Goal: Information Seeking & Learning: Learn about a topic

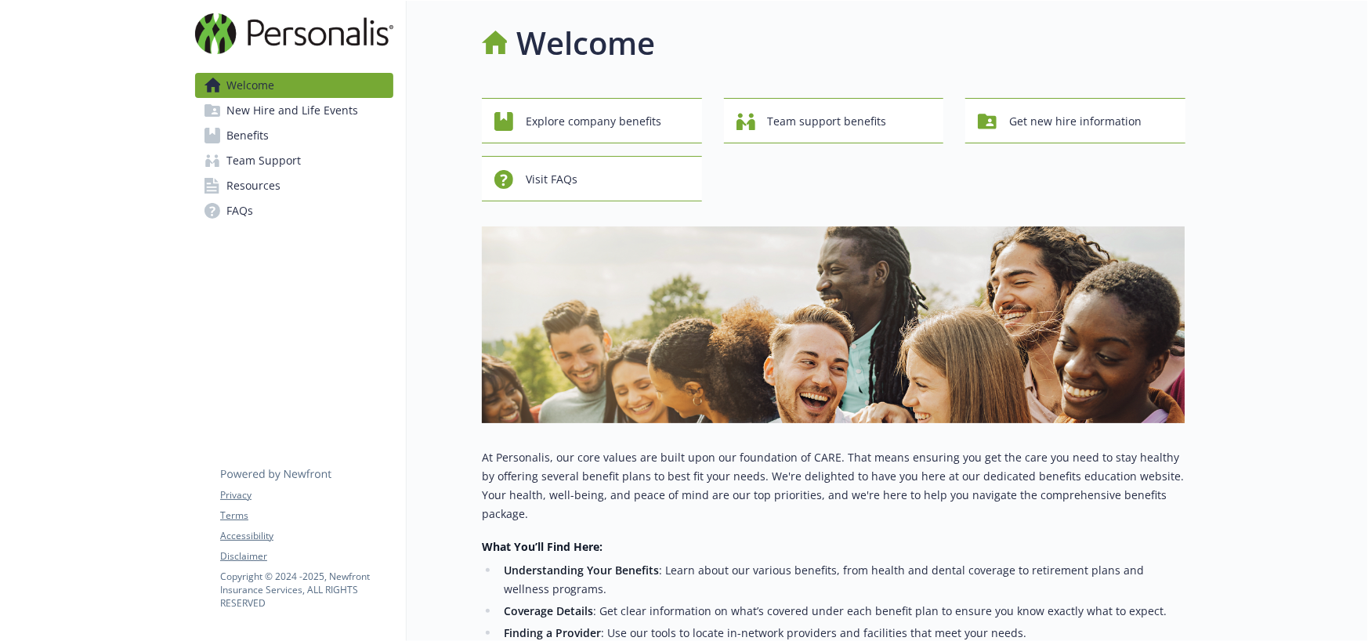
click at [298, 117] on span "New Hire and Life Events" at bounding box center [292, 110] width 132 height 25
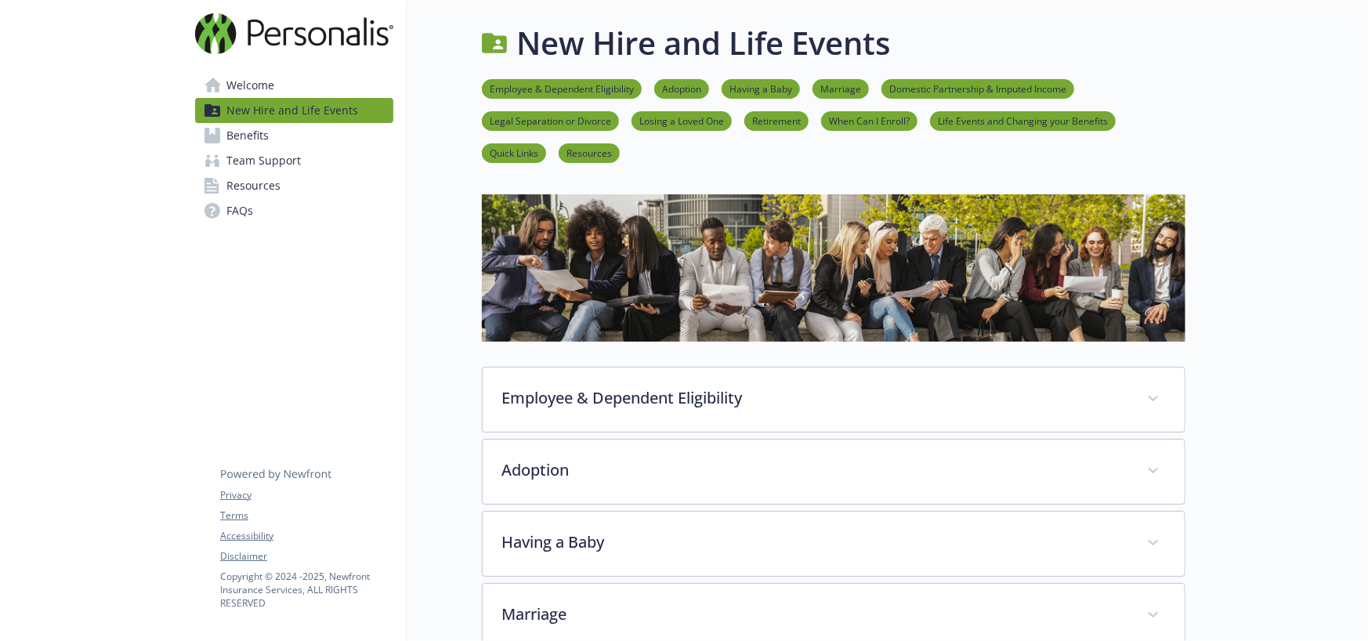
click at [277, 85] on link "Welcome" at bounding box center [294, 85] width 198 height 25
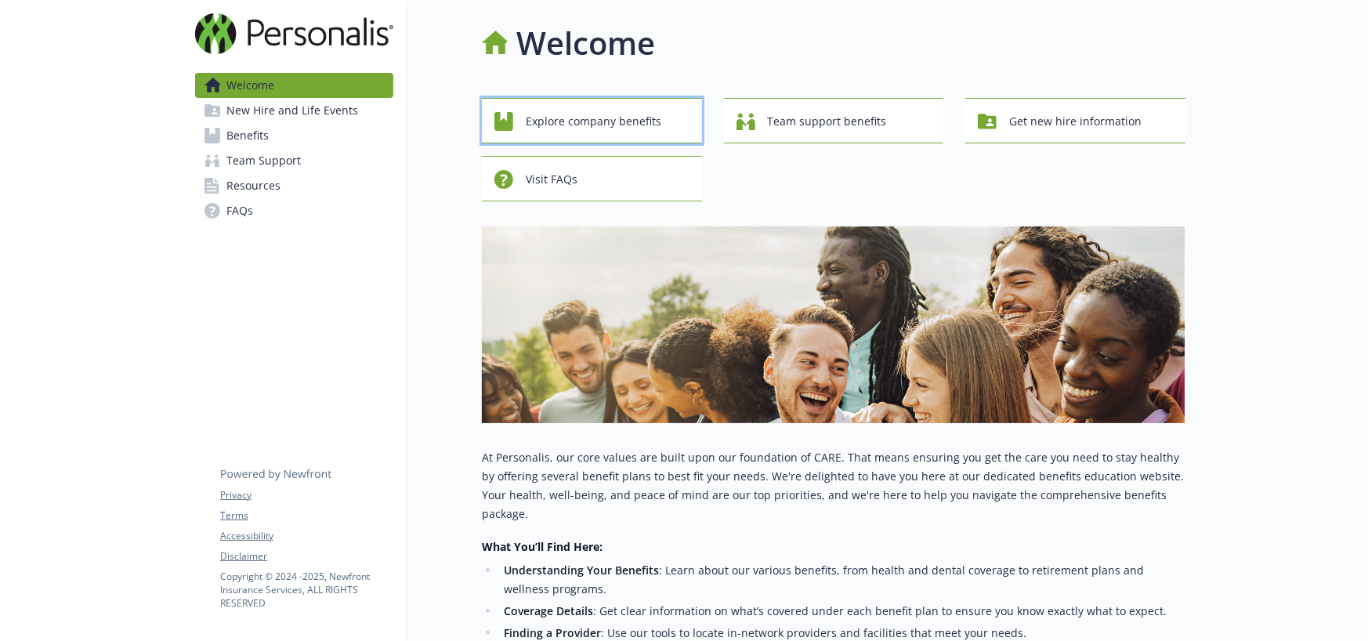
click at [594, 124] on span "Explore company benefits" at bounding box center [594, 122] width 136 height 30
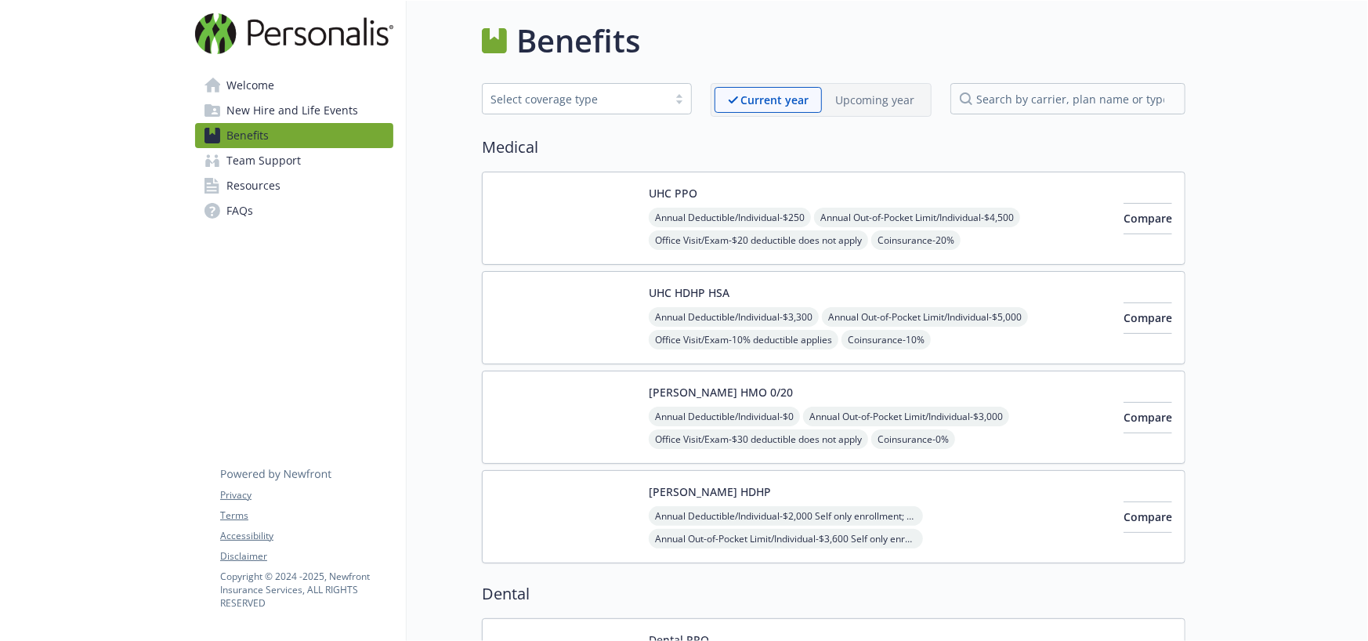
scroll to position [2, 0]
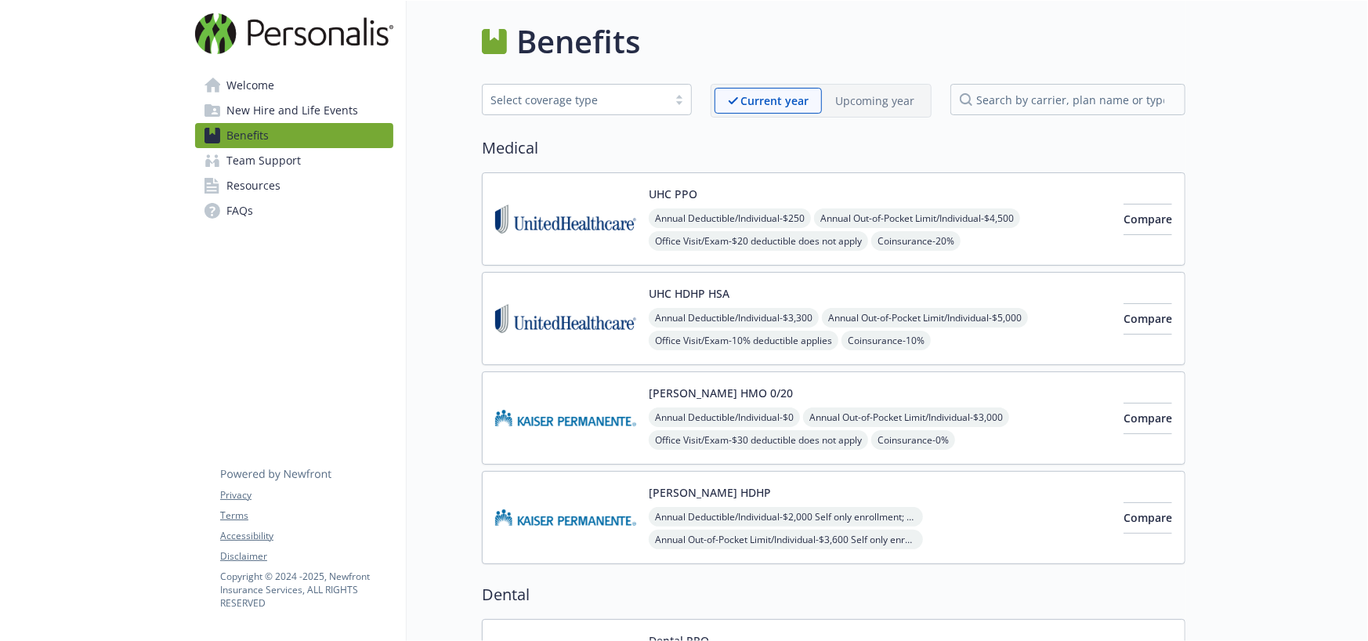
click at [586, 434] on img at bounding box center [565, 418] width 141 height 67
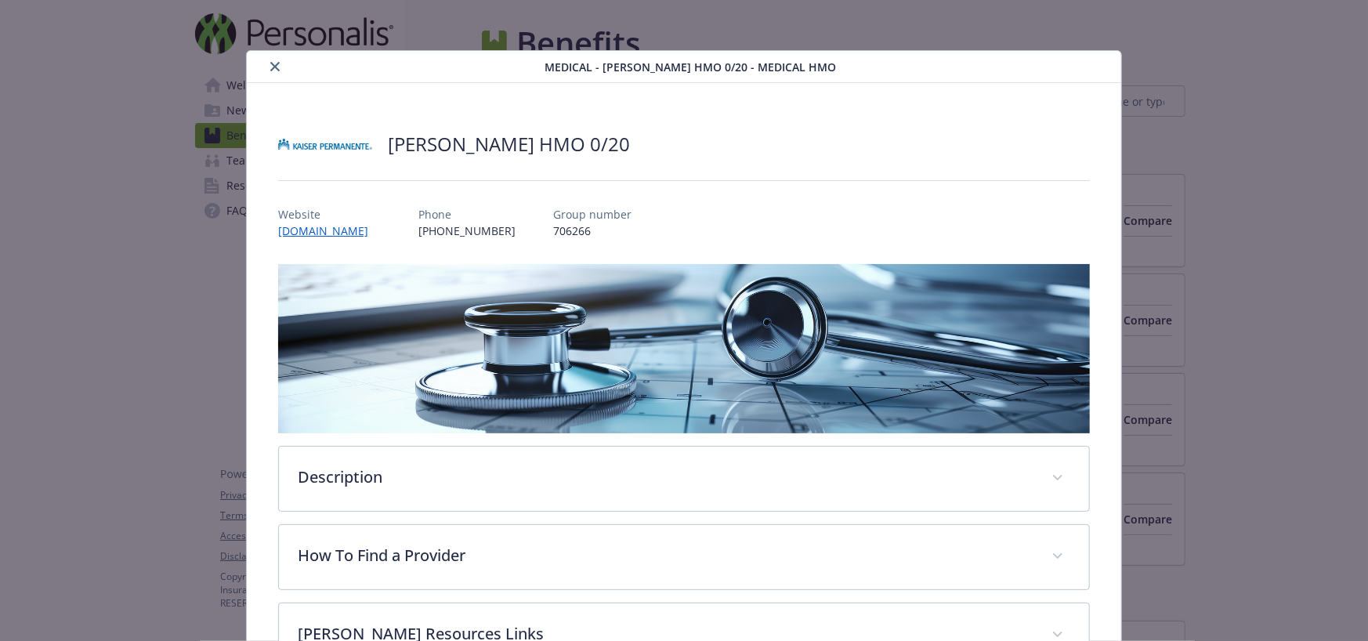
scroll to position [47, 0]
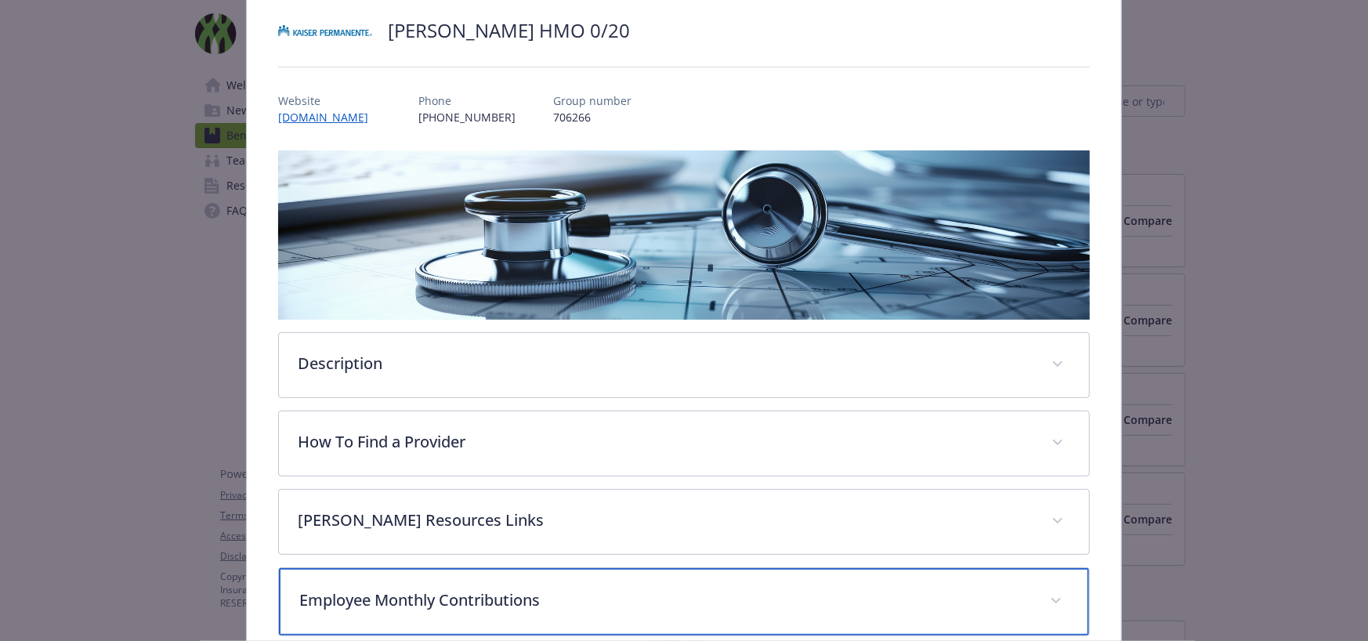
click at [485, 604] on p "Employee Monthly Contributions" at bounding box center [664, 599] width 731 height 23
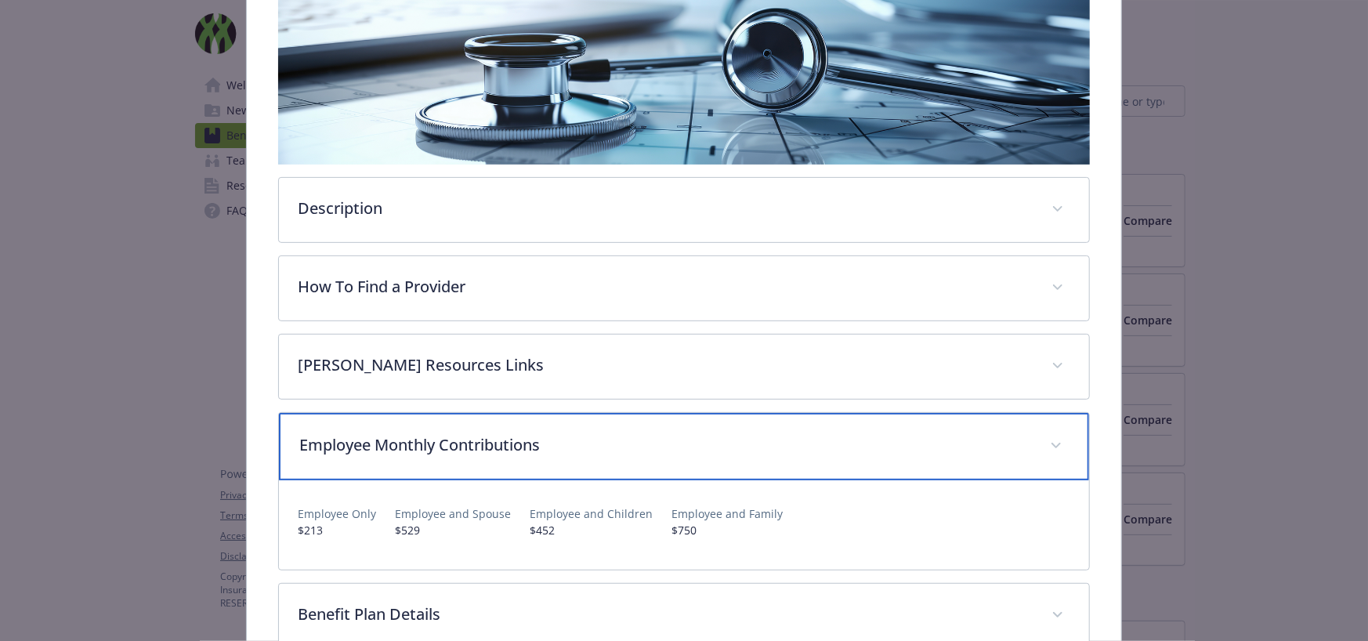
scroll to position [269, 0]
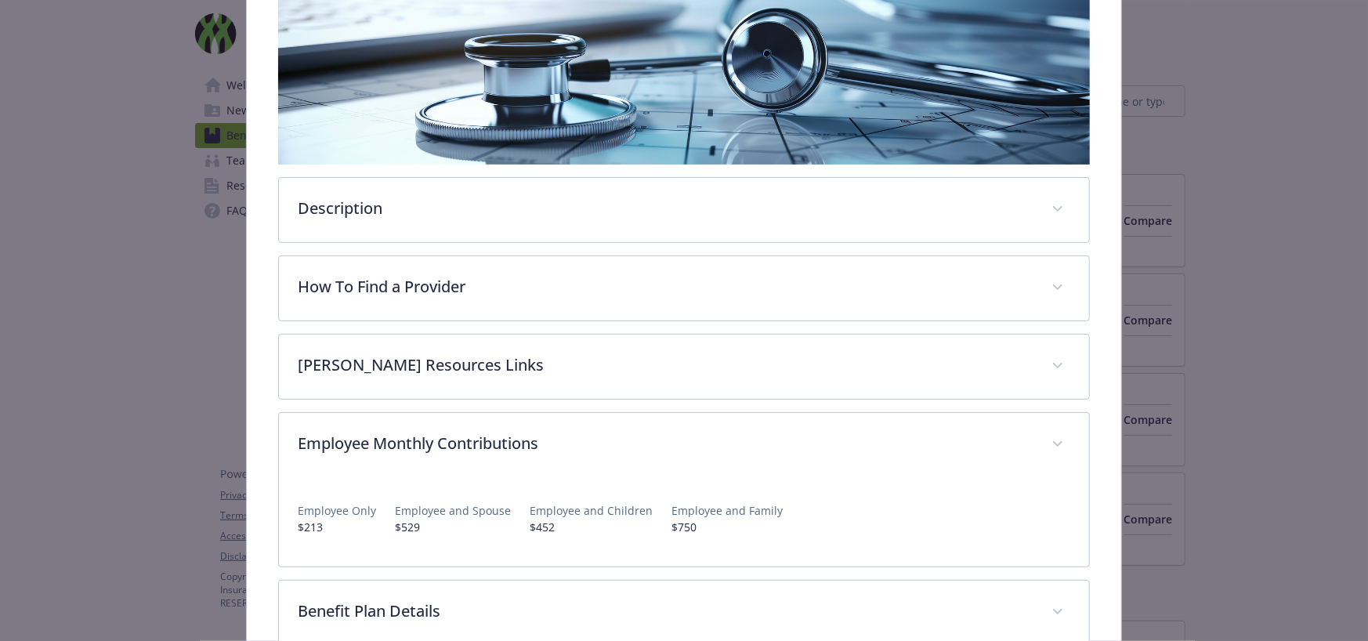
click at [346, 526] on p "$213" at bounding box center [337, 527] width 78 height 16
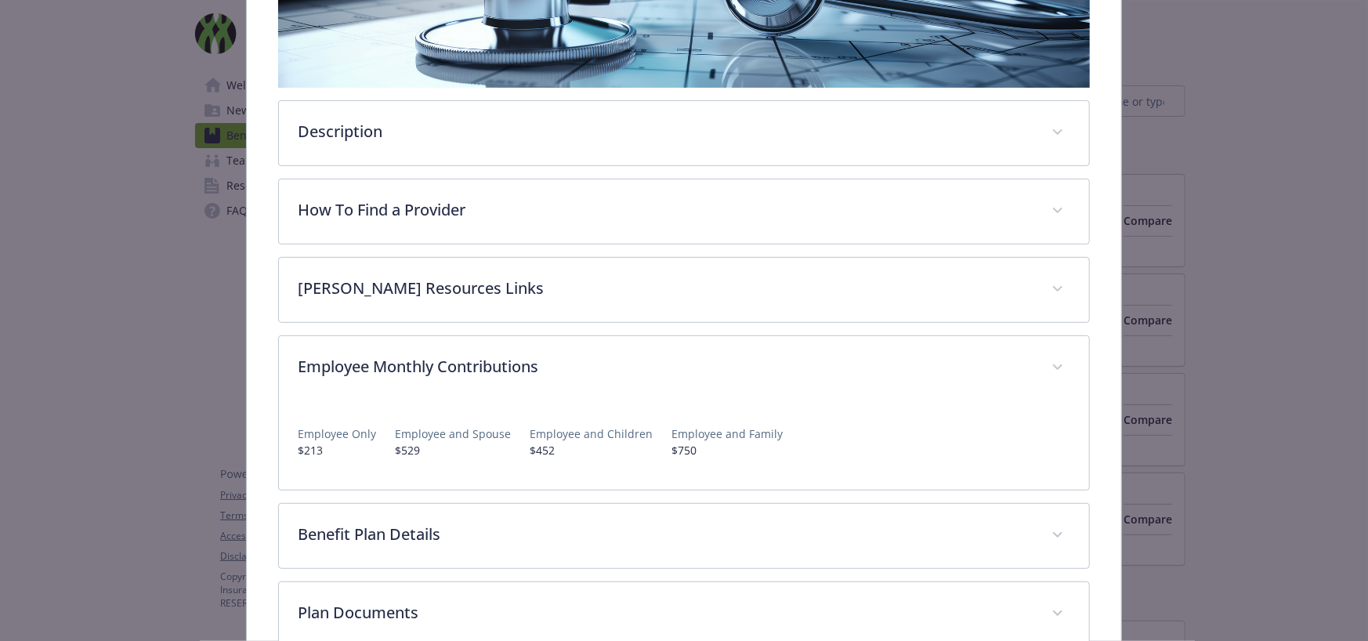
scroll to position [346, 0]
drag, startPoint x: 1086, startPoint y: 349, endPoint x: 1070, endPoint y: 365, distance: 22.7
click at [1086, 351] on div "[PERSON_NAME] HMO 0/20 Website [DOMAIN_NAME] Phone [PHONE_NUMBER] Group number …" at bounding box center [683, 249] width 873 height 1025
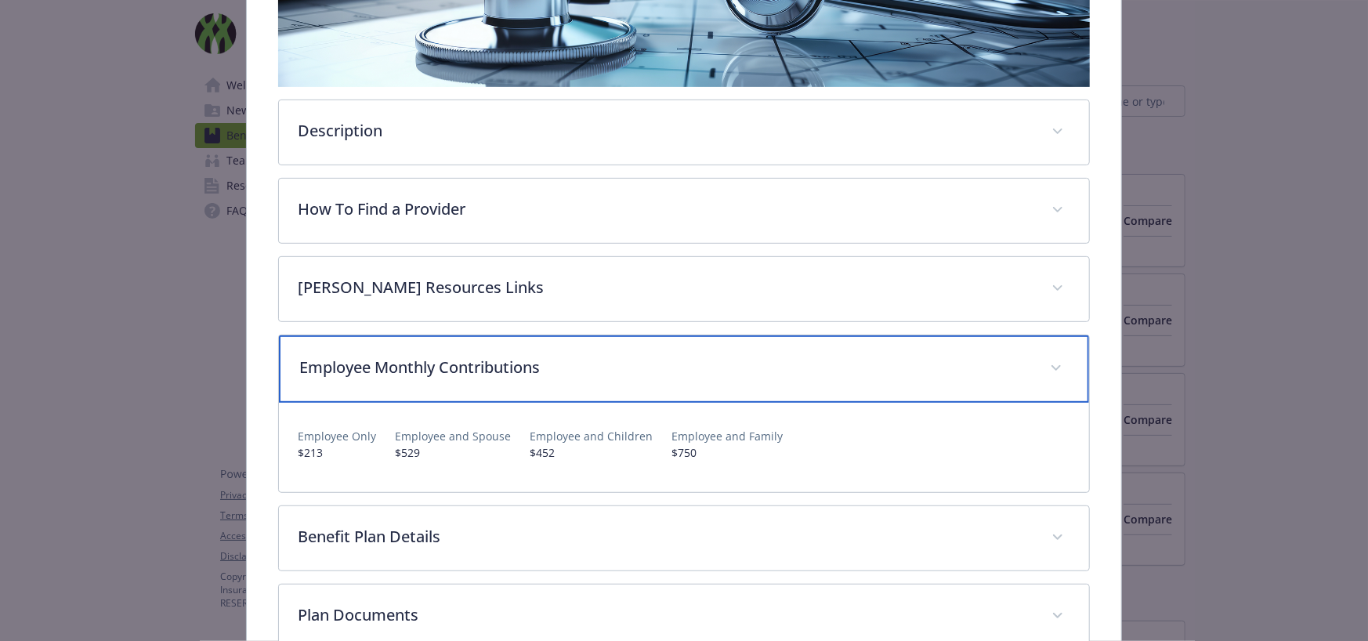
click at [1053, 367] on span "details for plan Medical - Kaiser HMO 0/20 - Medical HMO" at bounding box center [1055, 368] width 25 height 25
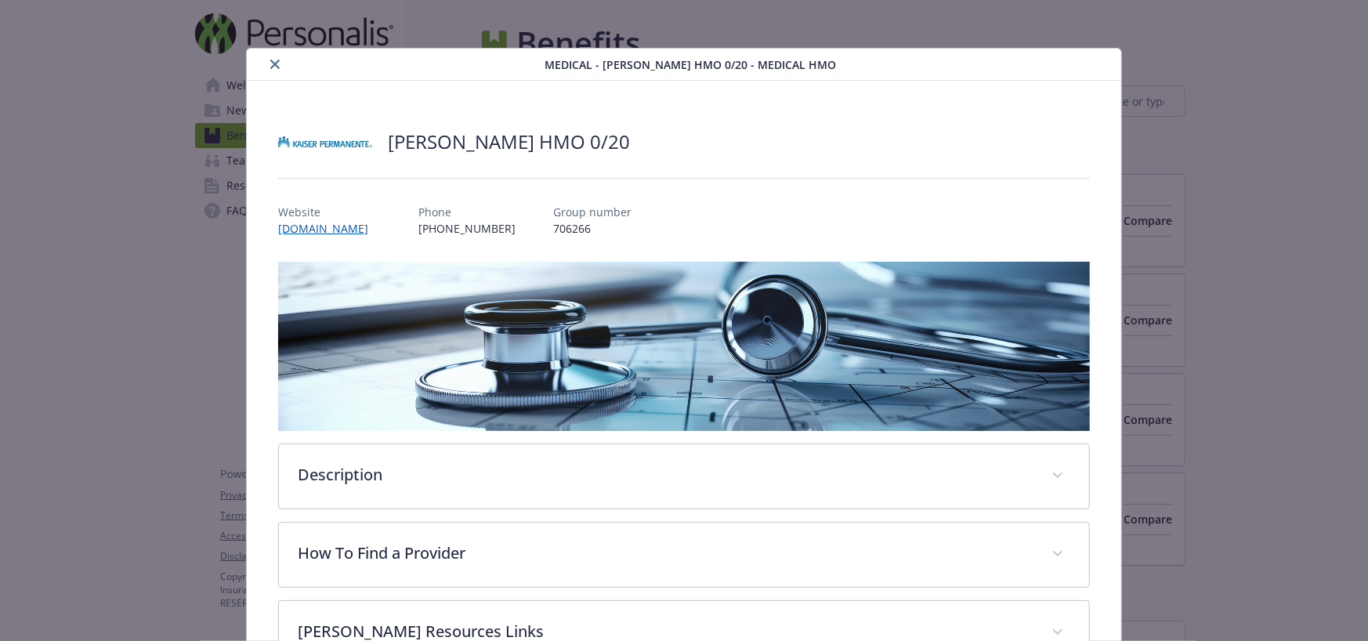
scroll to position [0, 0]
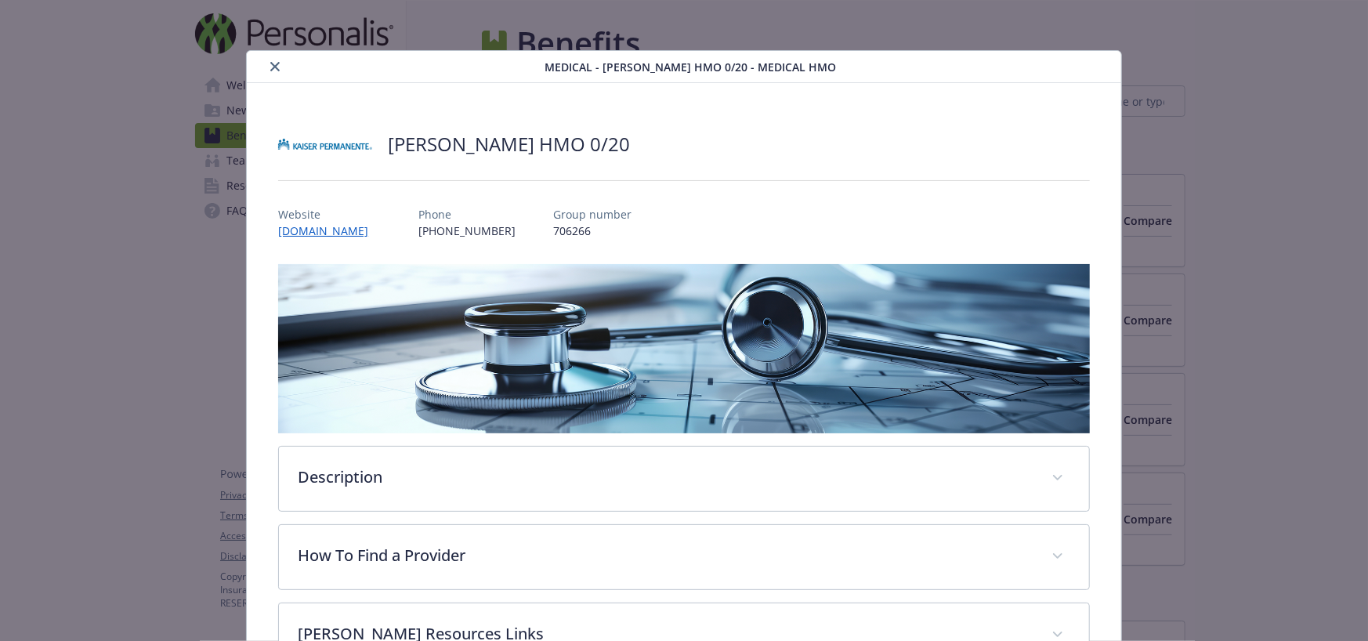
click at [648, 194] on div "Website [DOMAIN_NAME] Phone [PHONE_NUMBER] Group number 706266" at bounding box center [683, 215] width 811 height 45
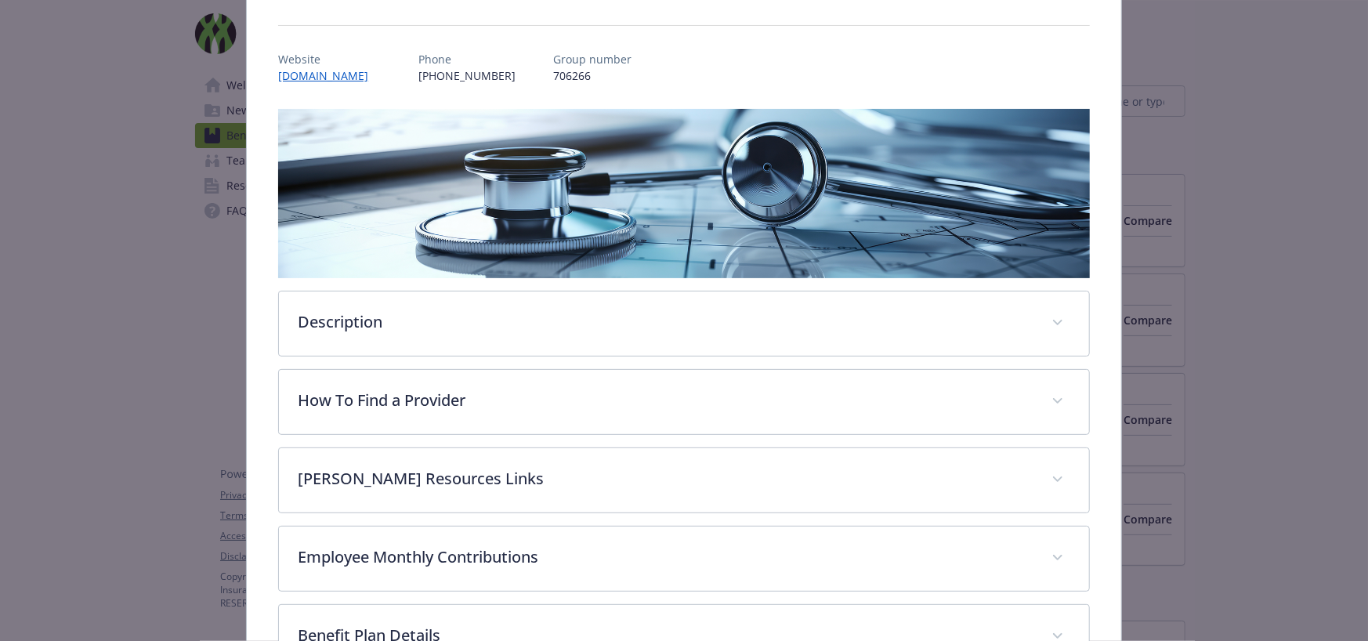
scroll to position [156, 0]
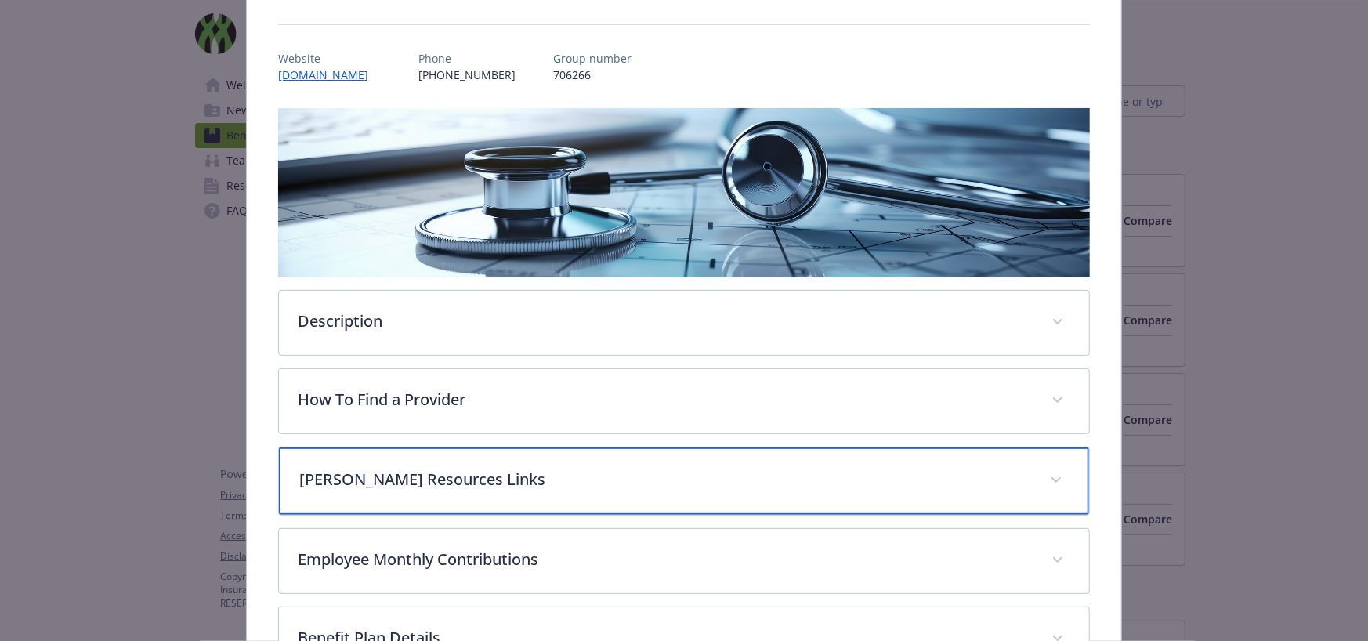
click at [547, 477] on p "[PERSON_NAME] Resources Links" at bounding box center [664, 479] width 731 height 23
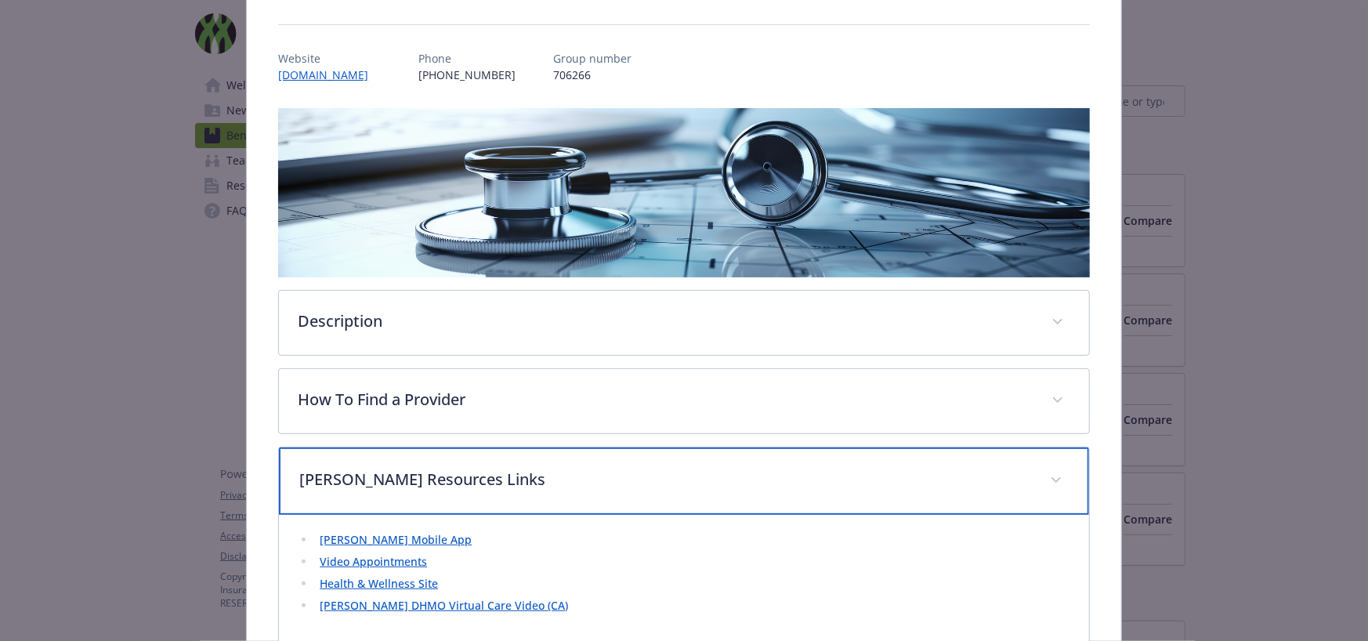
click at [577, 472] on p "[PERSON_NAME] Resources Links" at bounding box center [664, 479] width 731 height 23
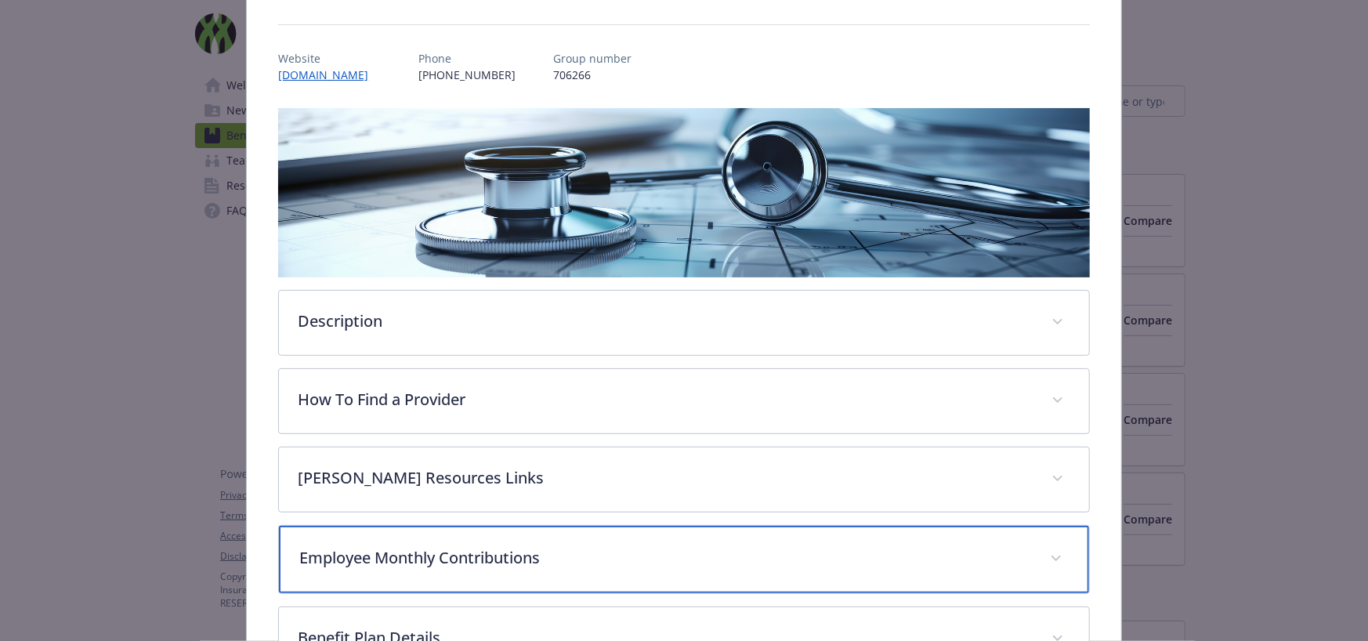
click at [585, 562] on p "Employee Monthly Contributions" at bounding box center [664, 557] width 731 height 23
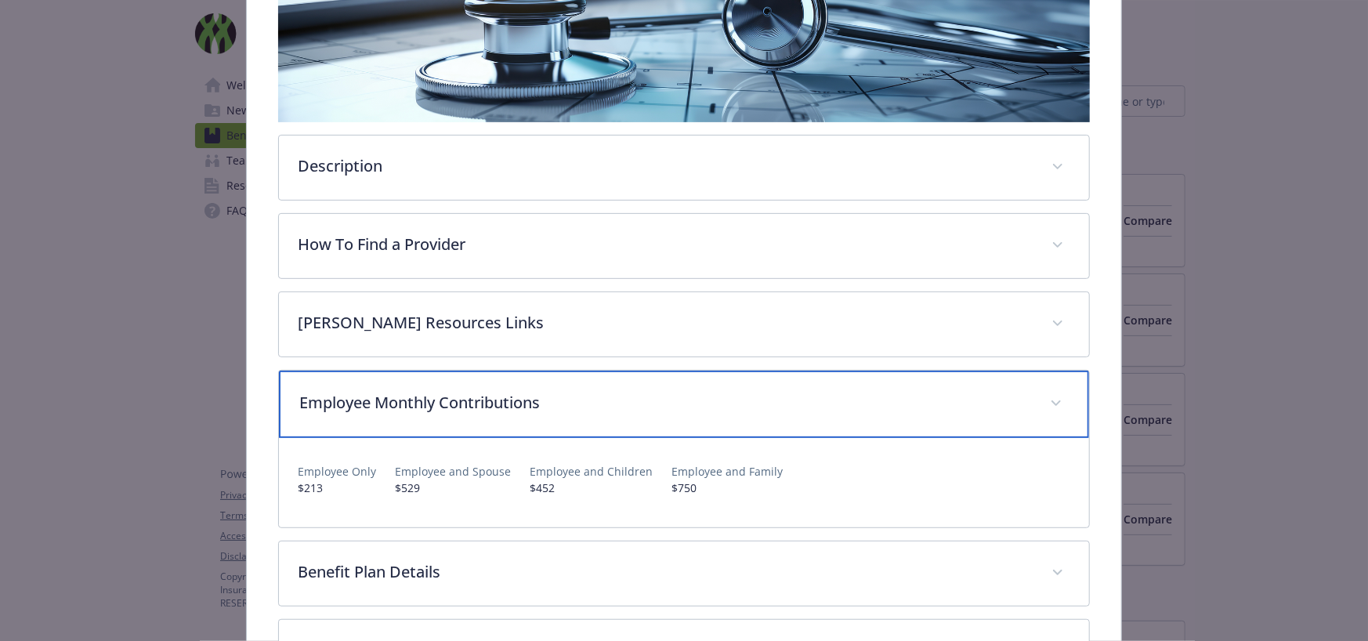
scroll to position [313, 0]
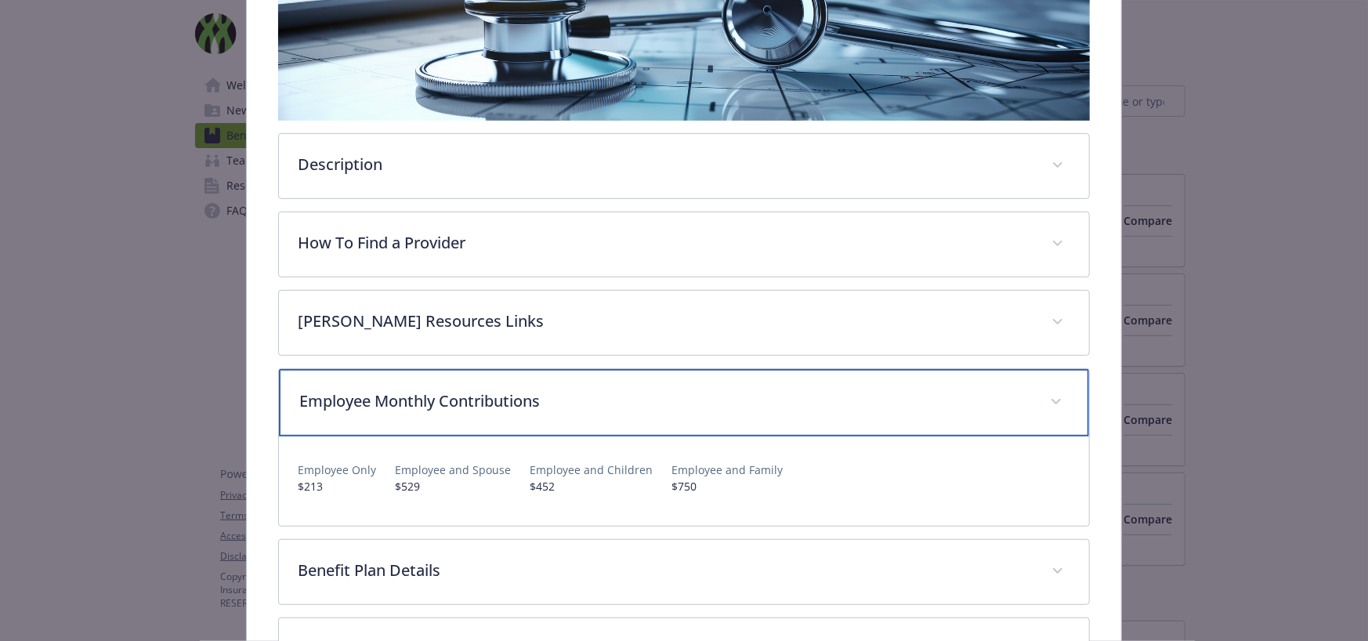
click at [627, 396] on p "Employee Monthly Contributions" at bounding box center [664, 400] width 731 height 23
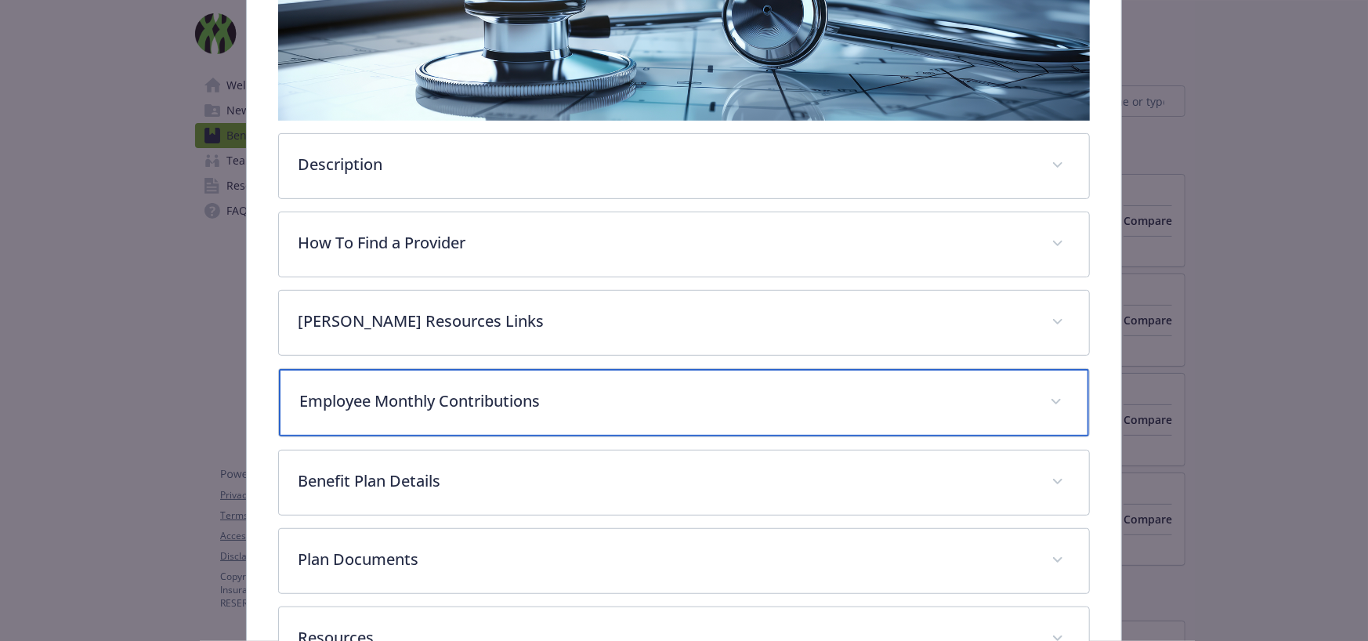
click at [627, 395] on p "Employee Monthly Contributions" at bounding box center [664, 400] width 731 height 23
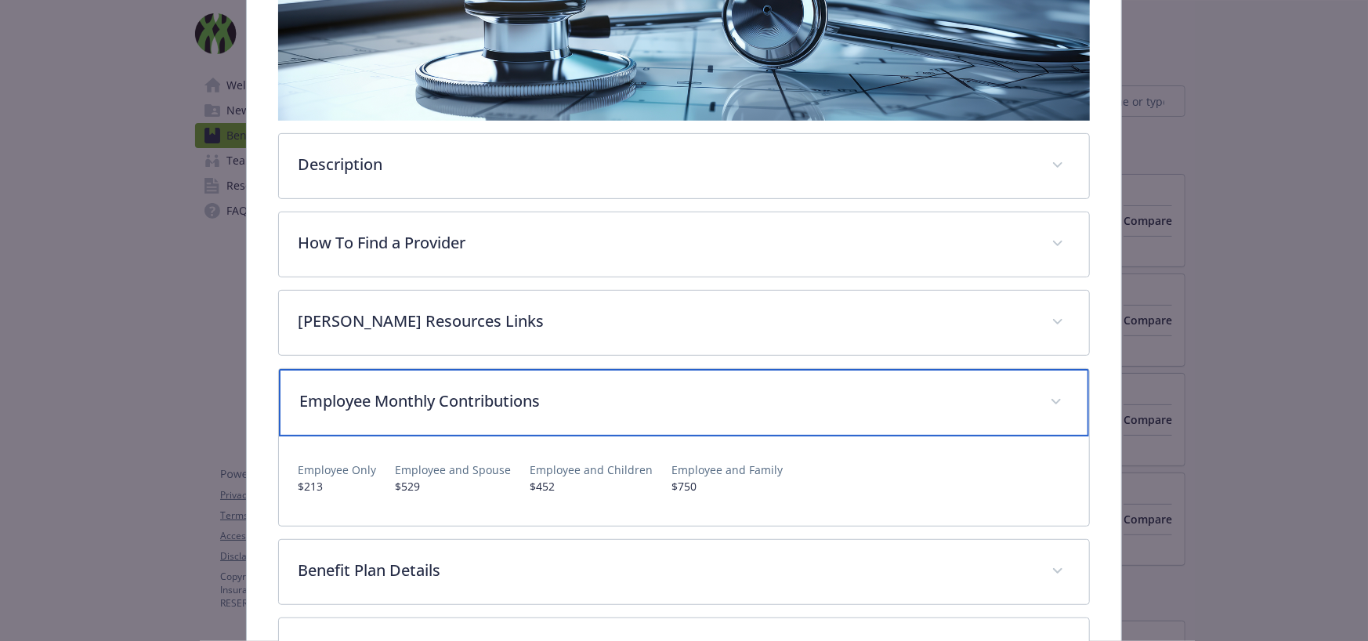
click at [652, 400] on p "Employee Monthly Contributions" at bounding box center [664, 400] width 731 height 23
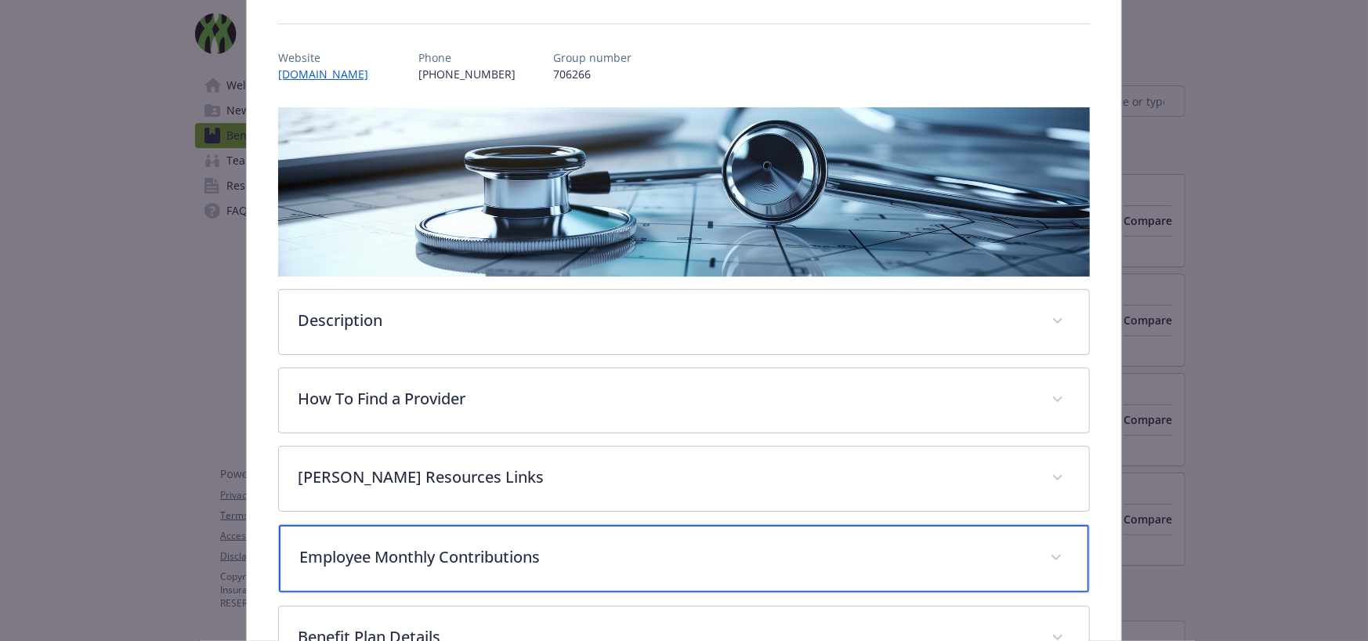
scroll to position [0, 0]
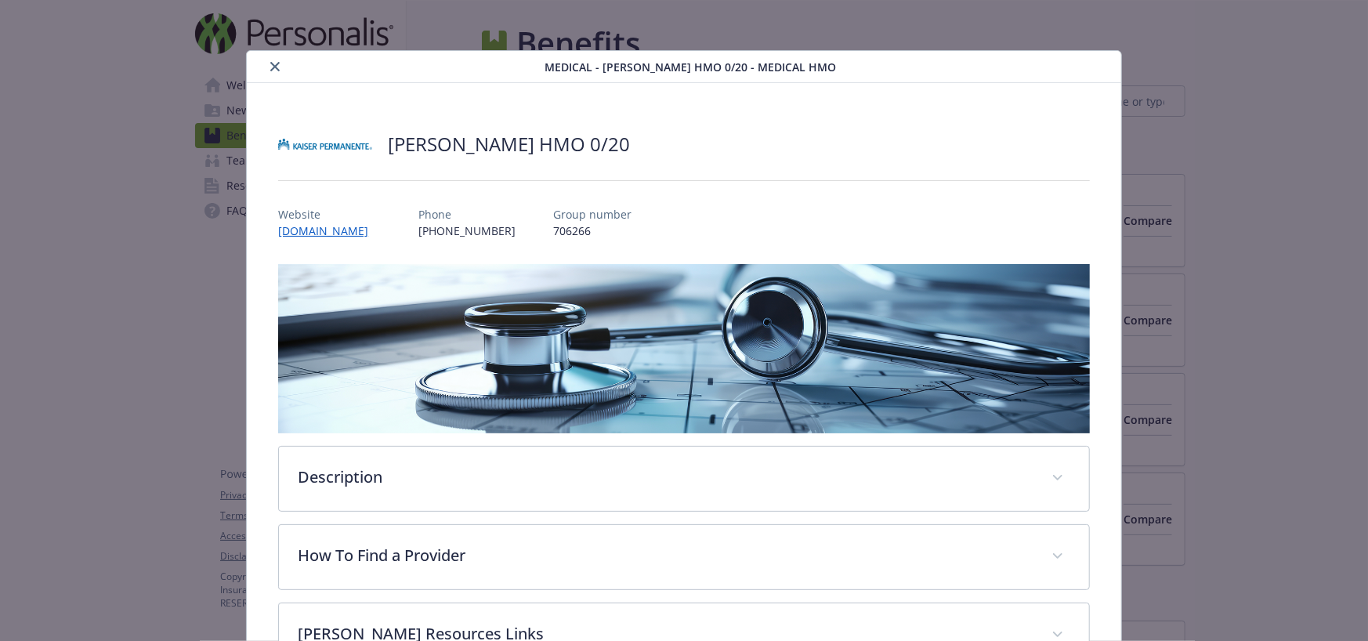
click at [270, 70] on icon "close" at bounding box center [274, 66] width 9 height 9
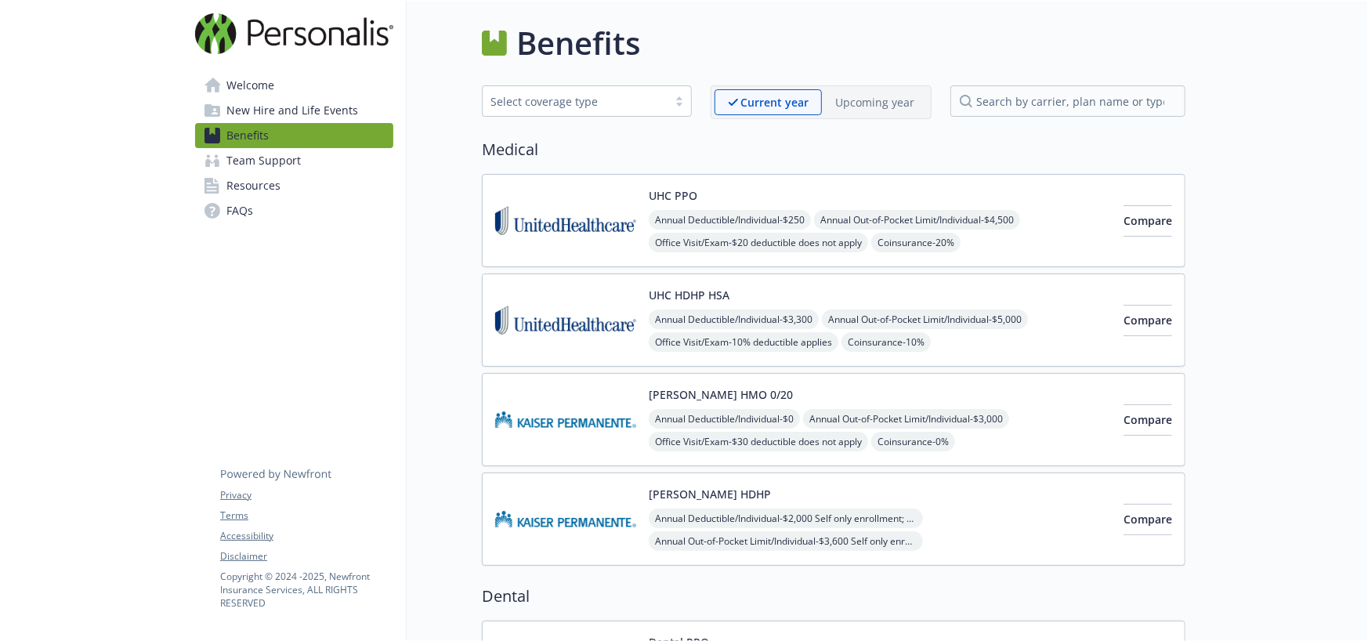
click at [1041, 505] on div "[PERSON_NAME] HDHP Annual Deductible/Individual - $2,000 Self only enrollment; …" at bounding box center [880, 519] width 462 height 67
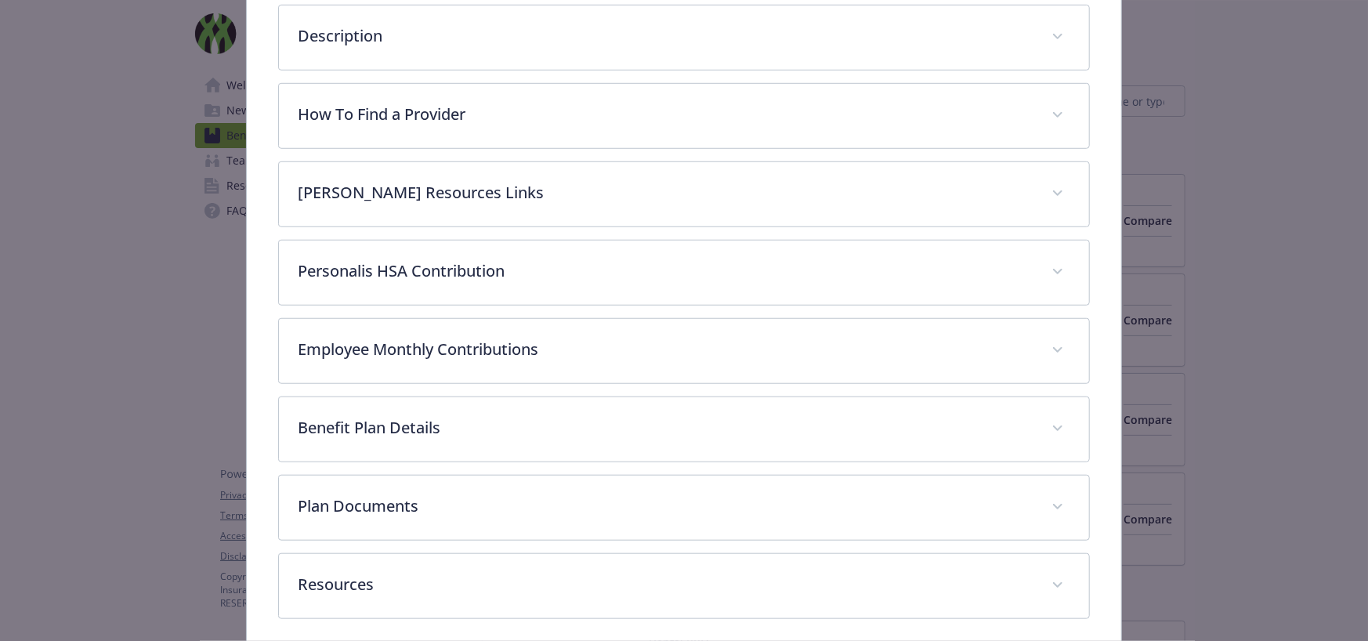
scroll to position [789, 0]
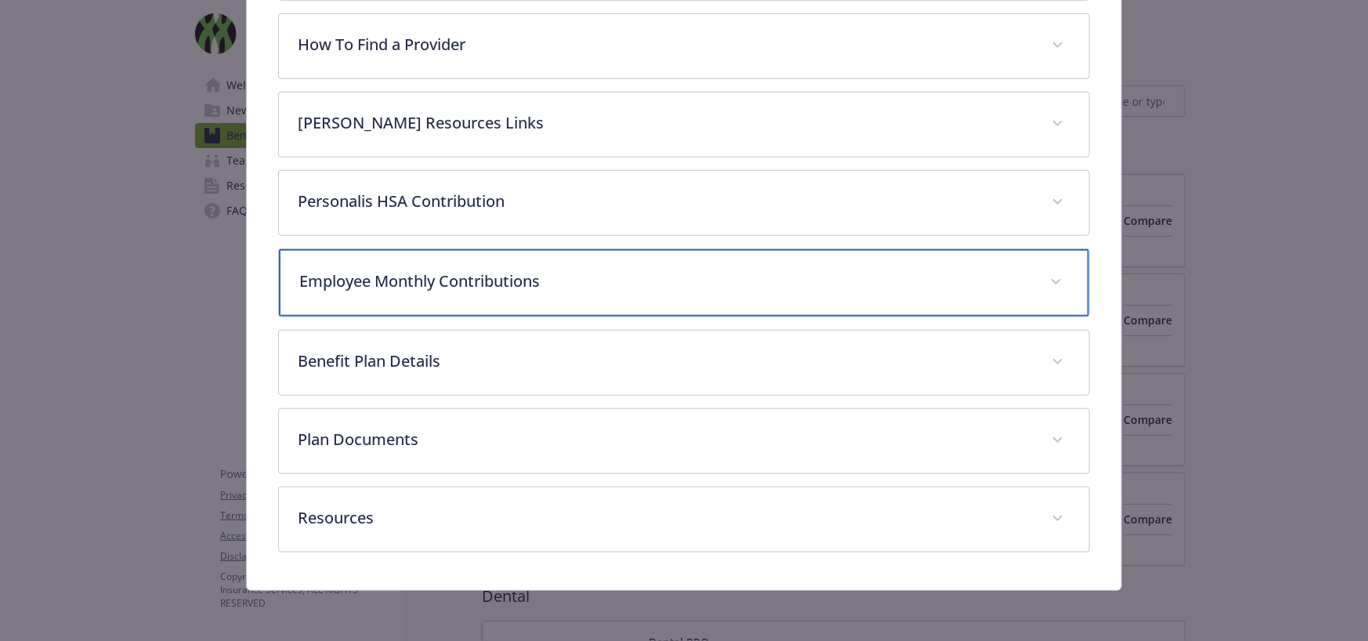
click at [485, 296] on div "Employee Monthly Contributions" at bounding box center [683, 282] width 809 height 67
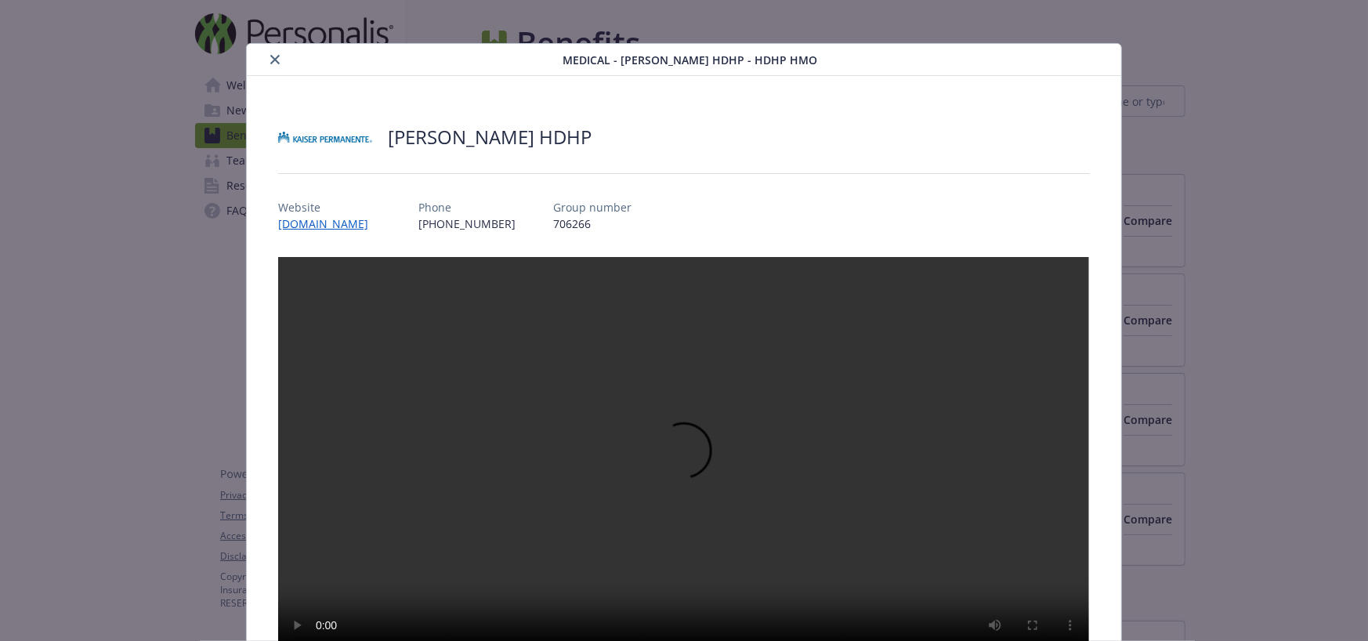
scroll to position [6, 0]
click at [266, 60] on button "close" at bounding box center [275, 60] width 19 height 19
